Goal: Information Seeking & Learning: Check status

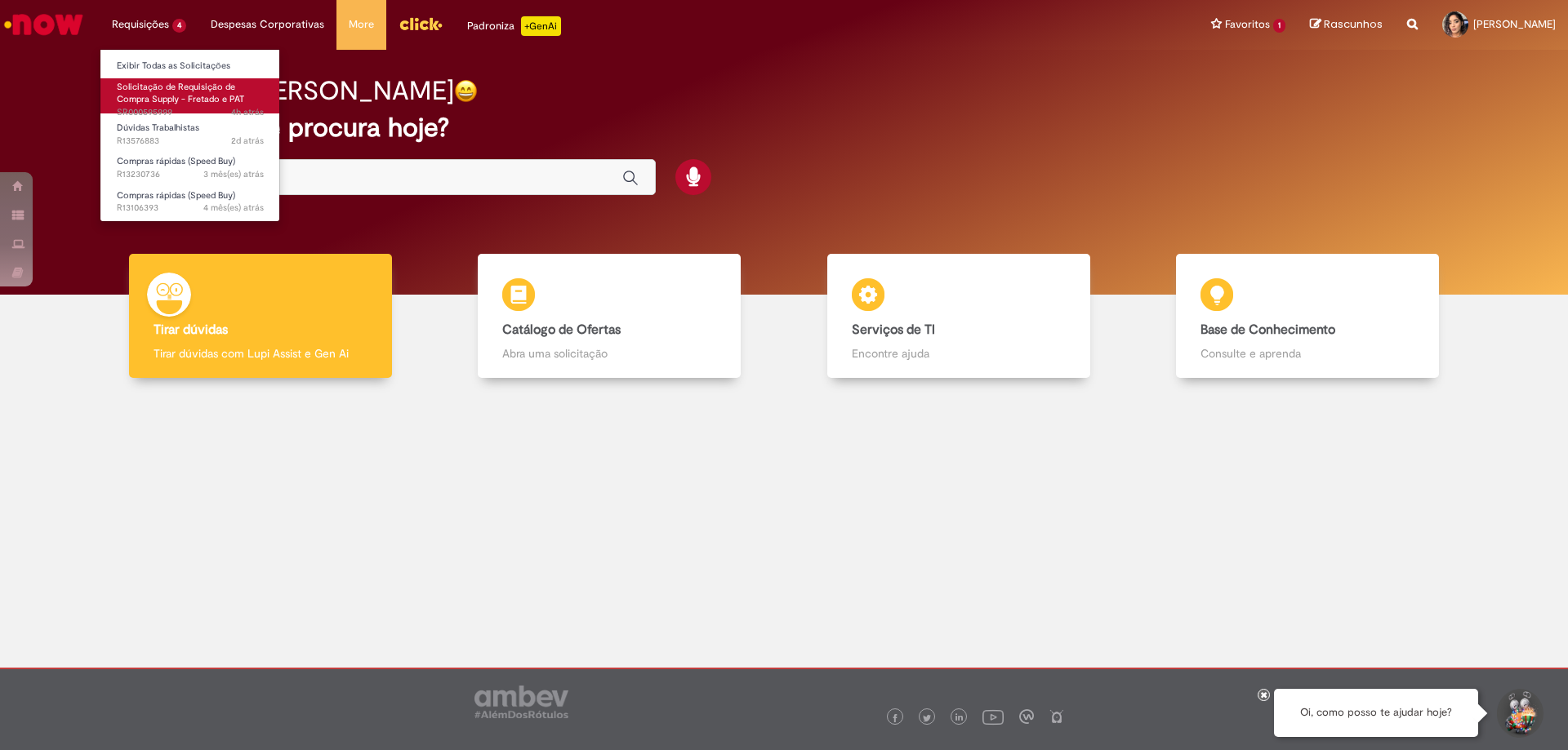
click at [159, 98] on span "Solicitação de Requisição de Compra Supply - Fretado e PAT" at bounding box center [180, 93] width 127 height 25
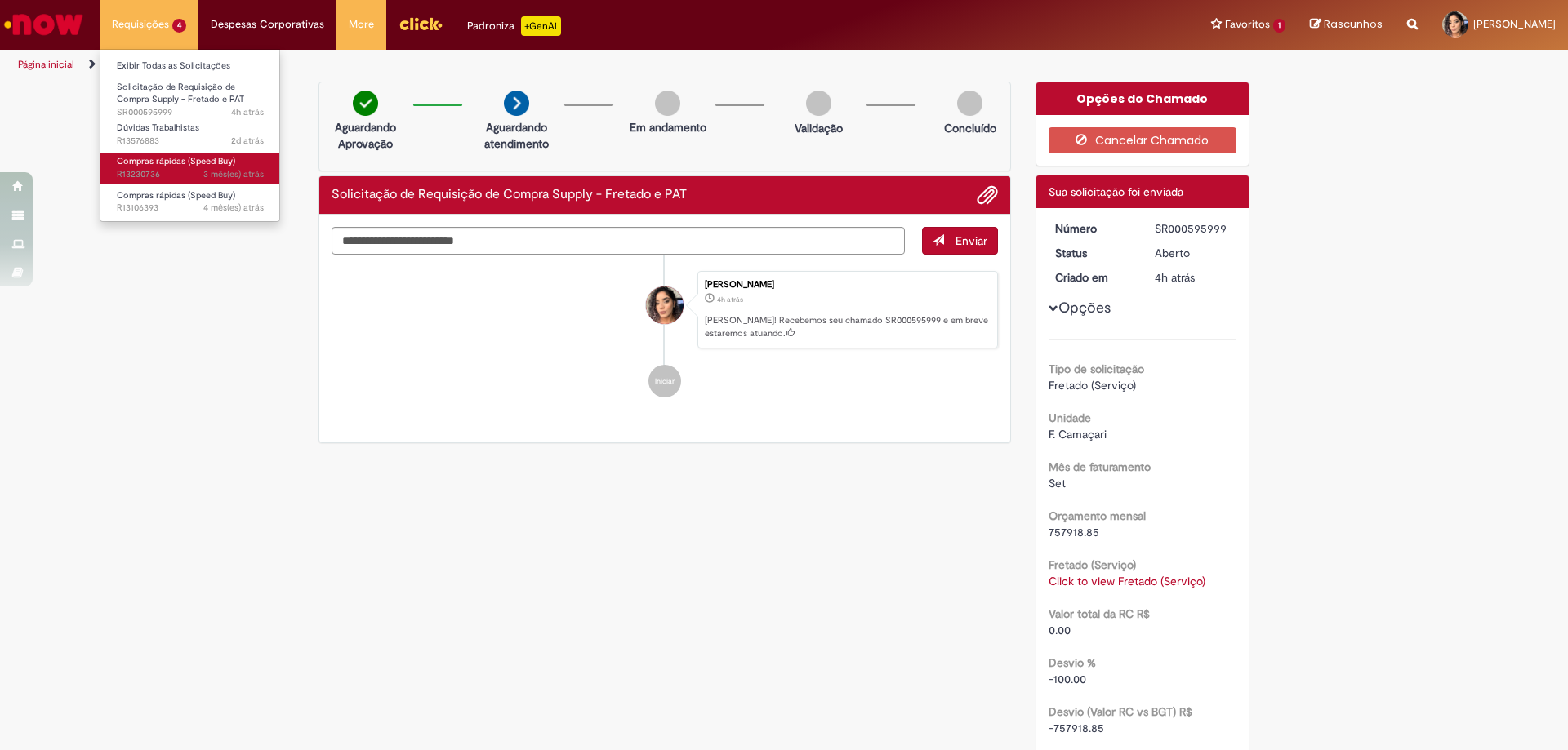
click at [208, 168] on span "Compras rápidas (Speed Buy)" at bounding box center [176, 161] width 119 height 12
click at [182, 129] on span "Dúvidas Trabalhistas" at bounding box center [158, 127] width 82 height 12
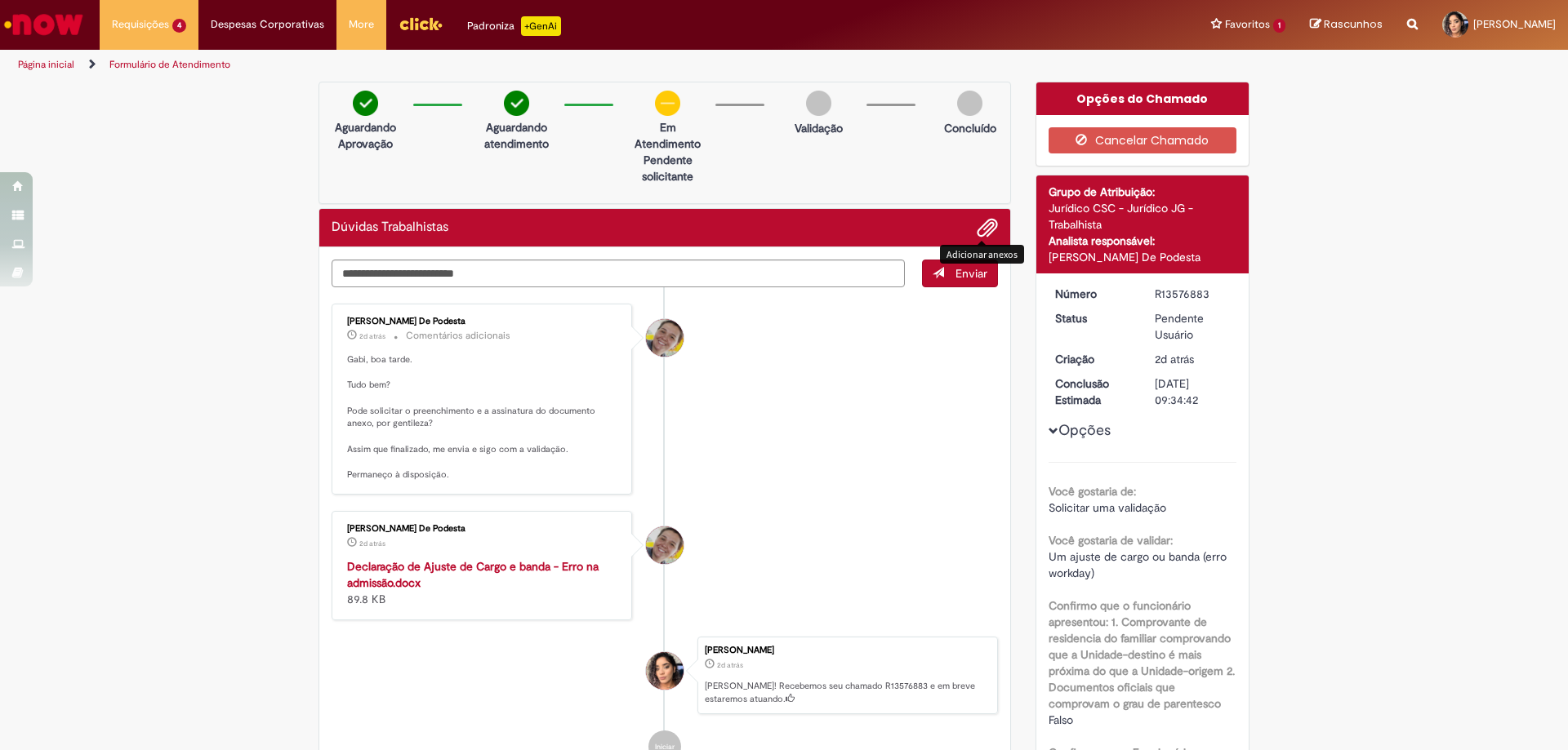
click at [989, 228] on span "Adicionar anexos" at bounding box center [987, 228] width 20 height 20
click at [978, 228] on span "Adicionar anexos" at bounding box center [987, 228] width 20 height 20
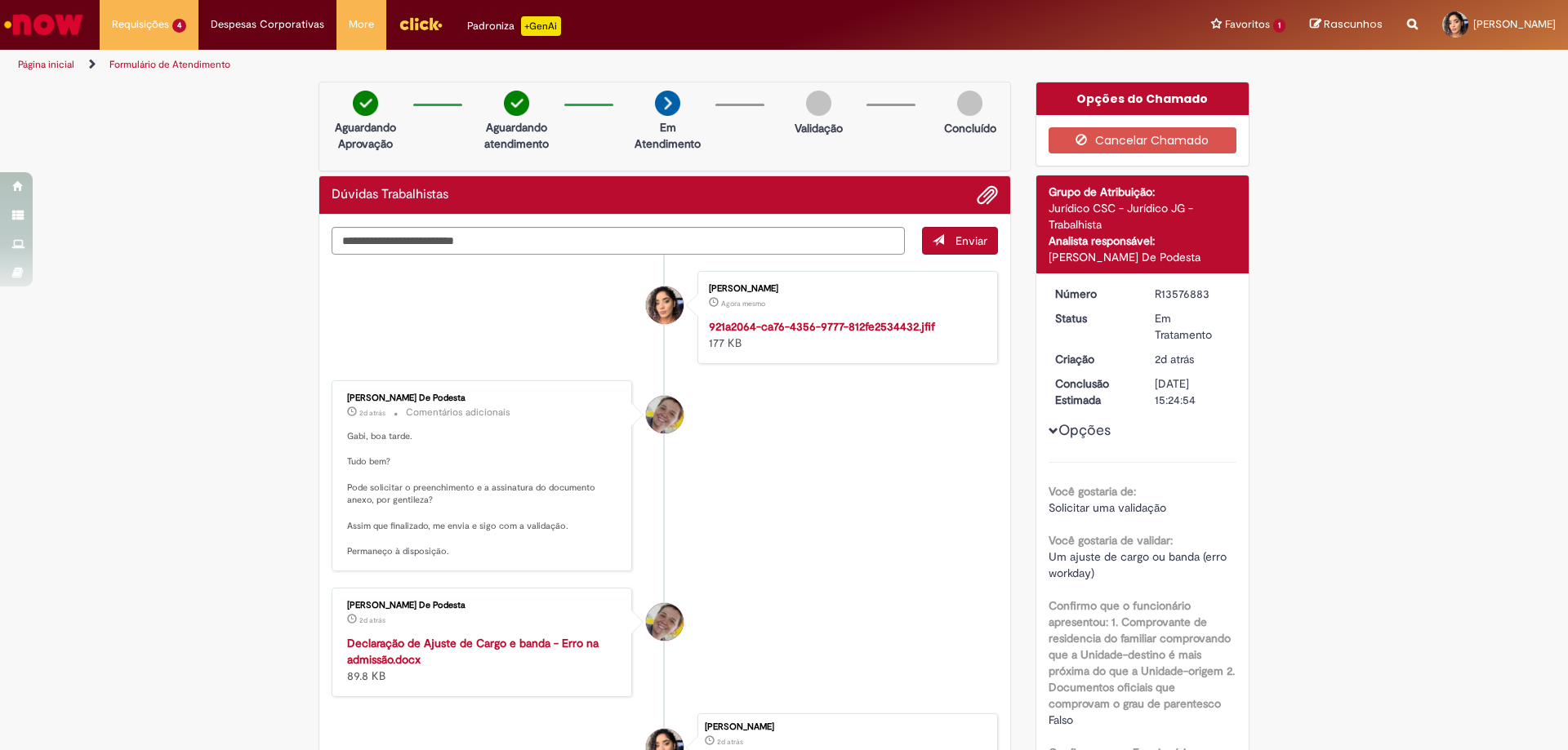
click at [365, 487] on ul "[PERSON_NAME] Agora mesmo Agora mesmo 921a2064-ca76-4356-9777-812fe2534432.jfif…" at bounding box center [664, 556] width 666 height 603
click at [512, 364] on li "[PERSON_NAME] Agora mesmo Agora mesmo 921a2064-ca76-4356-9777-812fe2534432.jfif…" at bounding box center [664, 317] width 666 height 93
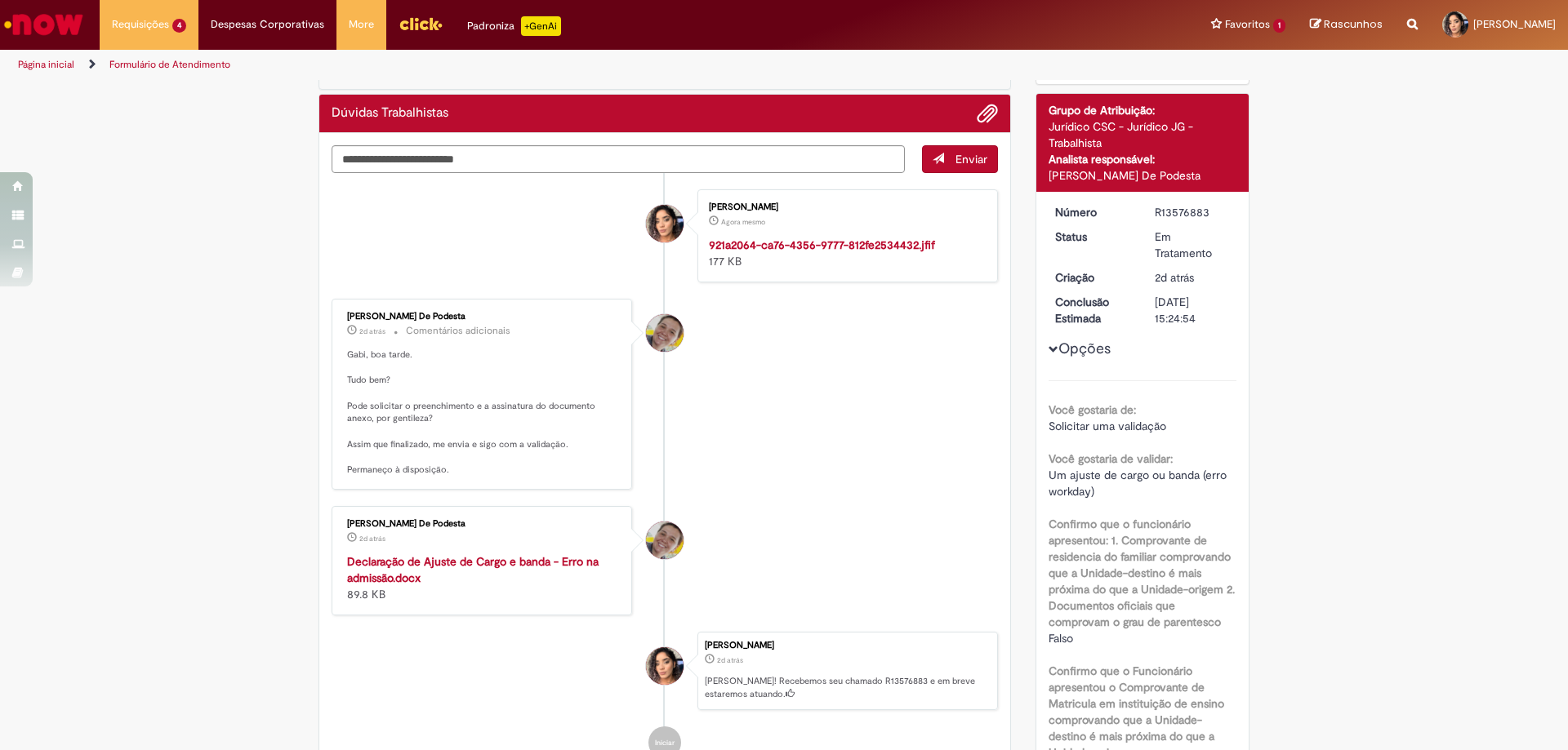
click at [395, 477] on p "Gabi, boa tarde. Tudo bem? Pode solicitar o preenchimento e a assinatura do doc…" at bounding box center [483, 413] width 272 height 128
click at [474, 477] on p "Gabi, boa tarde. Tudo bem? Pode solicitar o preenchimento e a assinatura do doc…" at bounding box center [483, 413] width 272 height 128
click at [443, 282] on li "[PERSON_NAME] Agora mesmo Agora mesmo 921a2064-ca76-4356-9777-812fe2534432.jfif…" at bounding box center [664, 236] width 666 height 93
click at [564, 282] on li "[PERSON_NAME] 1m atrás 1m atrás 921a2064-ca76-4356-9777-812fe2534432.jfif 177 KB" at bounding box center [664, 236] width 666 height 93
click at [725, 490] on li "[PERSON_NAME] De Podesta 2d atrás 2 dias atrás Comentários adicionais Gabi, boa…" at bounding box center [664, 395] width 666 height 191
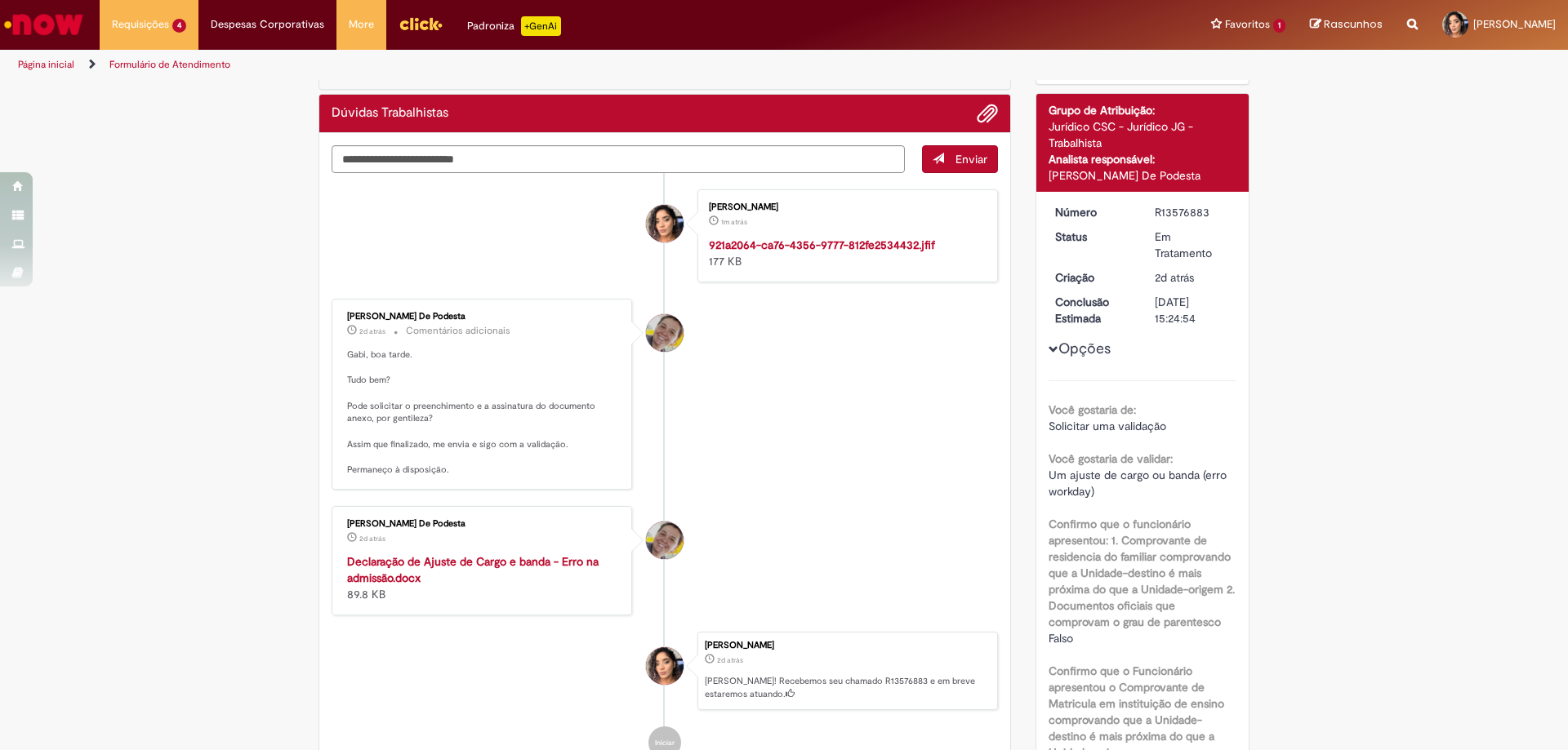
drag, startPoint x: 398, startPoint y: 556, endPoint x: 426, endPoint y: 566, distance: 29.7
click at [420, 477] on p "Gabi, boa tarde. Tudo bem? Pode solicitar o preenchimento e a assinatura do doc…" at bounding box center [483, 413] width 272 height 128
click at [349, 477] on p "Gabi, boa tarde. Tudo bem? Pode solicitar o preenchimento e a assinatura do doc…" at bounding box center [483, 413] width 272 height 128
drag, startPoint x: 342, startPoint y: 551, endPoint x: 443, endPoint y: 651, distance: 142.1
click at [434, 477] on p "Gabi, boa tarde. Tudo bem? Pode solicitar o preenchimento e a assinatura do doc…" at bounding box center [483, 413] width 272 height 128
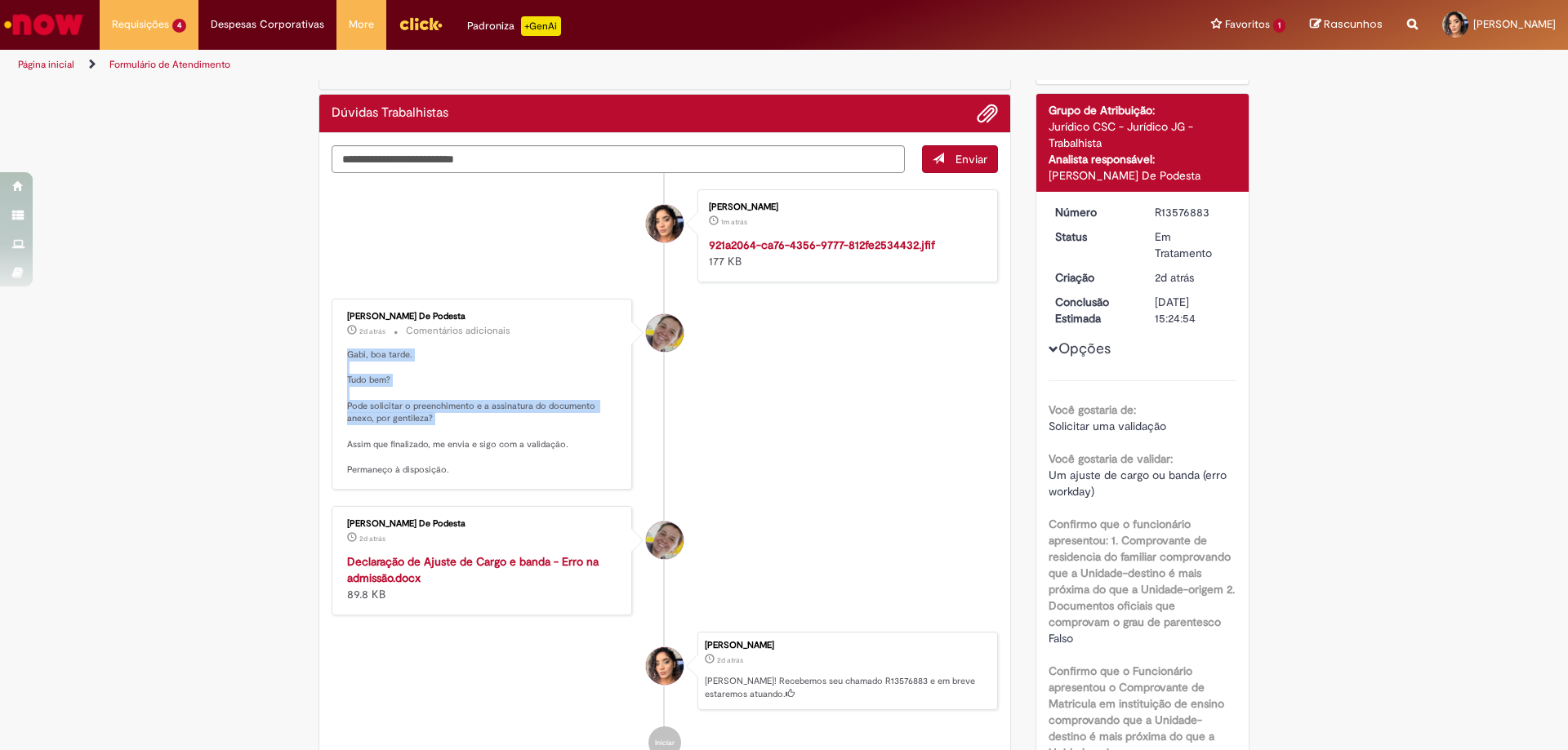
click at [445, 477] on p "Gabi, boa tarde. Tudo bem? Pode solicitar o preenchimento e a assinatura do doc…" at bounding box center [483, 413] width 272 height 128
drag, startPoint x: 464, startPoint y: 675, endPoint x: 447, endPoint y: 631, distance: 47.2
click at [463, 490] on div "[PERSON_NAME] De Podesta 2d atrás 2 dias atrás Comentários adicionais Gabi, boa…" at bounding box center [482, 395] width 301 height 191
click at [522, 282] on li "[PERSON_NAME] 1m atrás 1m atrás 921a2064-ca76-4356-9777-812fe2534432.jfif 177 KB" at bounding box center [664, 236] width 666 height 93
drag, startPoint x: 586, startPoint y: 303, endPoint x: 555, endPoint y: 262, distance: 51.4
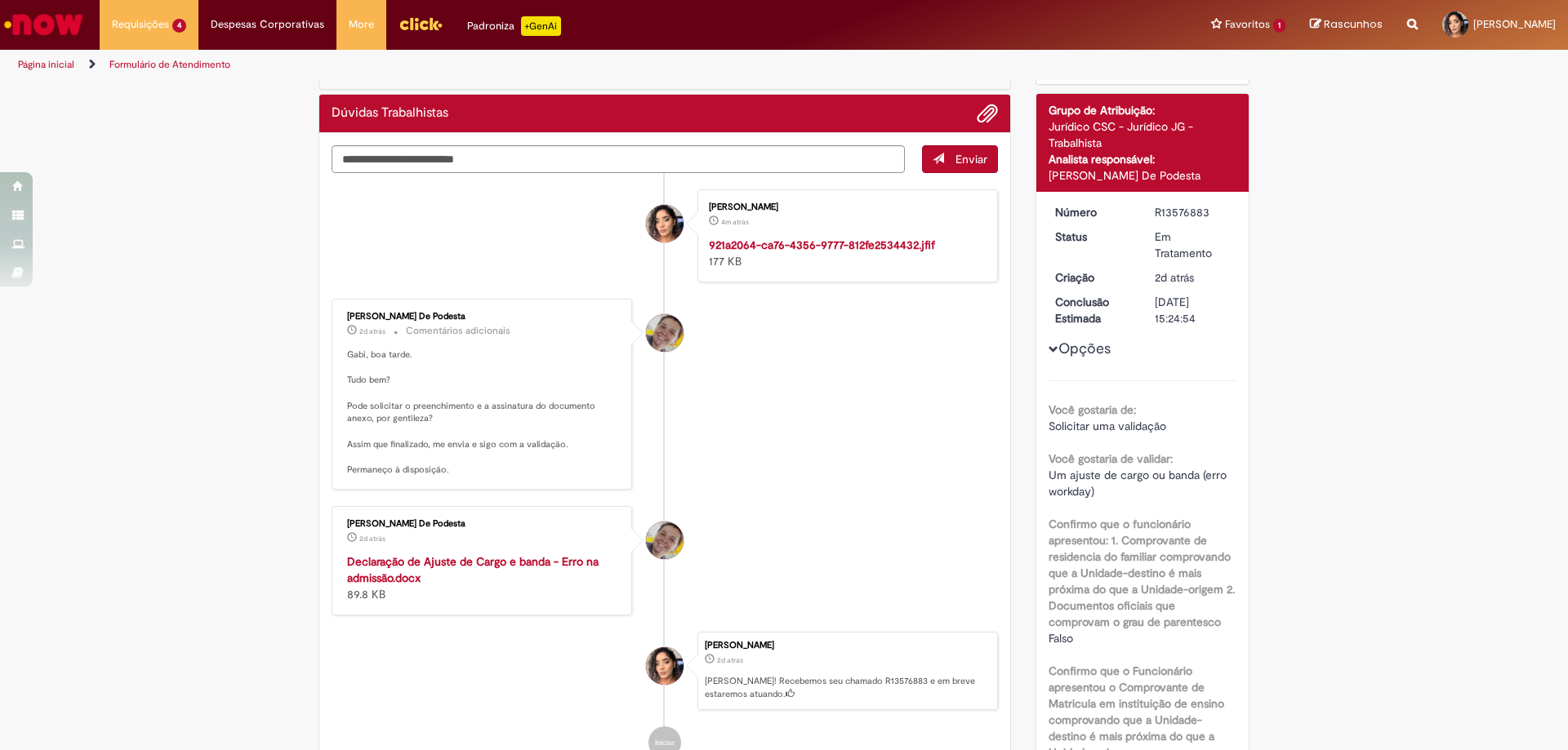
click at [589, 282] on li "[PERSON_NAME] 4m atrás 4 minutos atrás 921a2064-ca76-4356-9777-812fe2534432.jfi…" at bounding box center [664, 236] width 666 height 93
click at [174, 1] on li "Requisições 4 Exibir Todas as Solicitações Solicitação de Requisição de Compra …" at bounding box center [149, 24] width 99 height 49
